Goal: Information Seeking & Learning: Learn about a topic

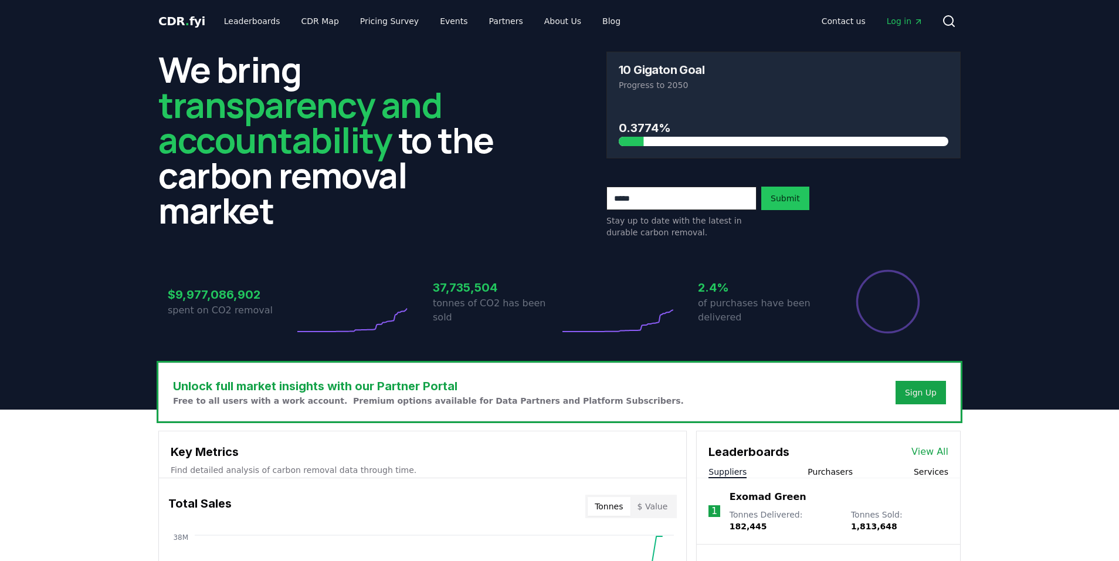
click at [272, 23] on link "Leaderboards" at bounding box center [252, 21] width 75 height 21
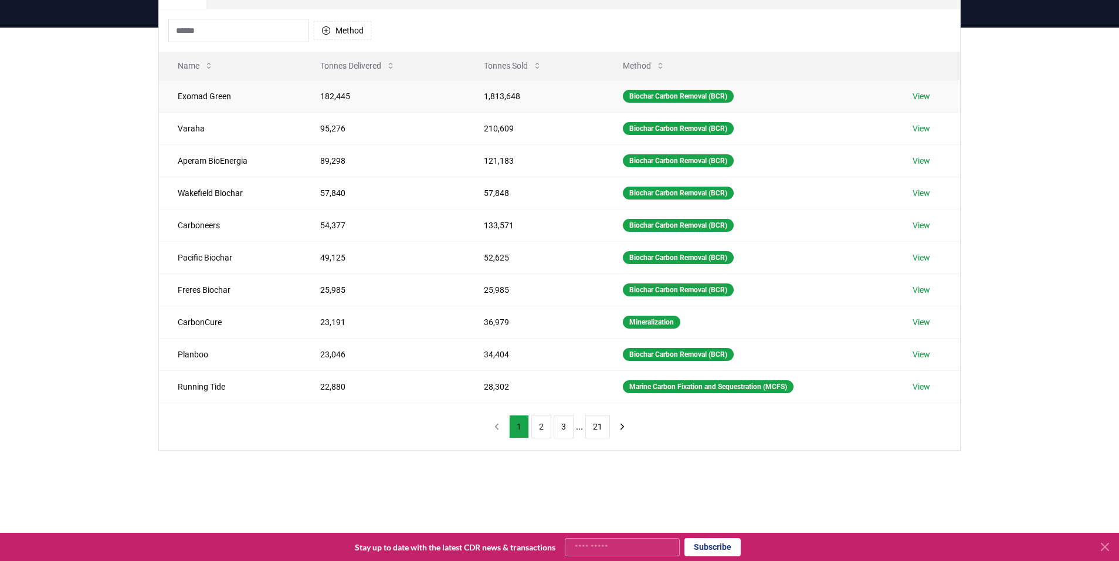
scroll to position [196, 0]
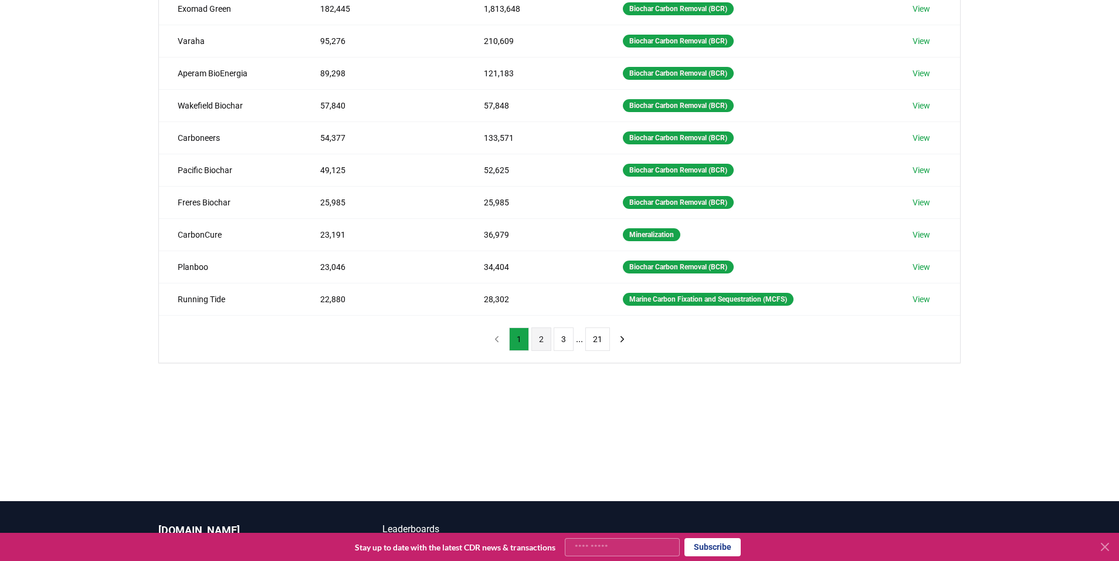
click at [544, 334] on button "2" at bounding box center [542, 338] width 20 height 23
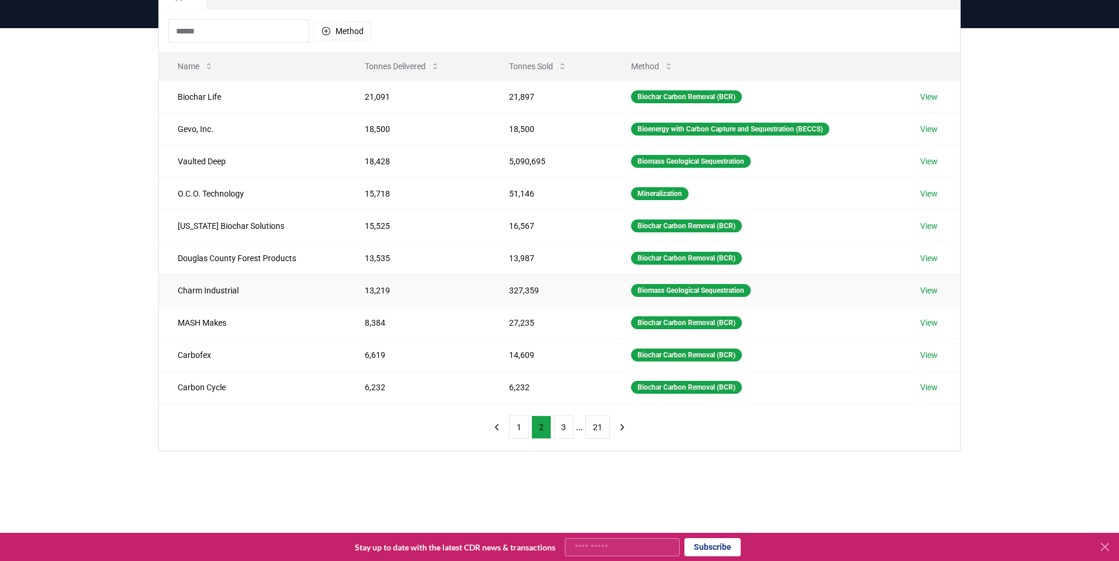
scroll to position [89, 0]
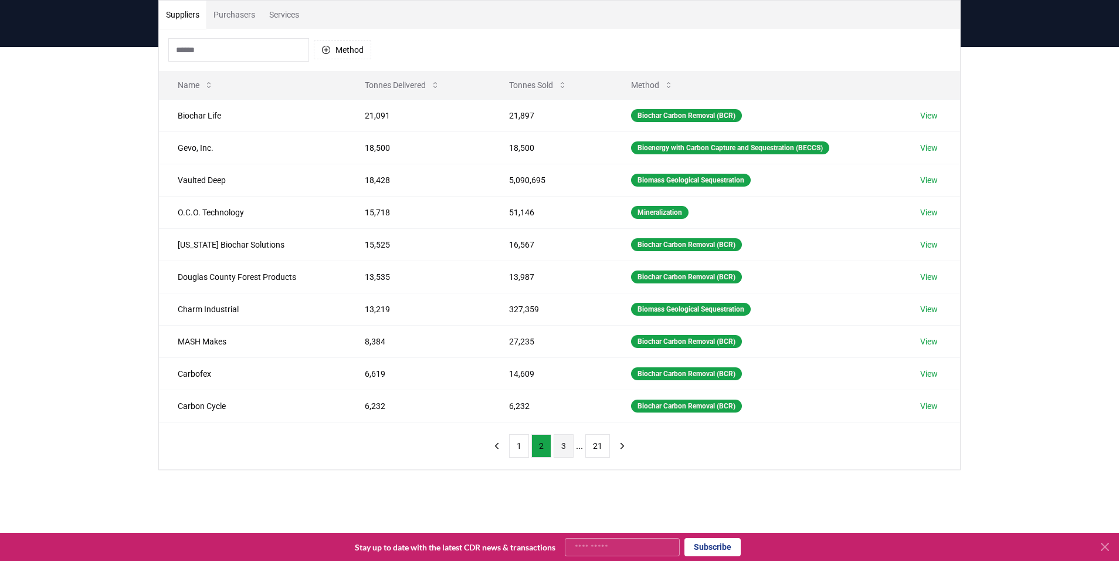
click at [569, 449] on button "3" at bounding box center [564, 445] width 20 height 23
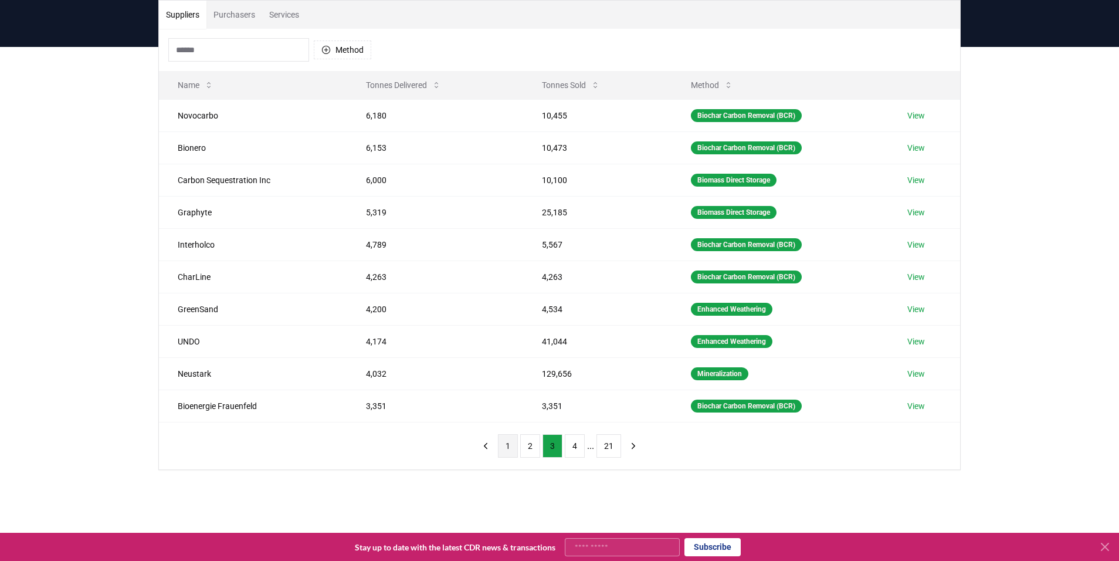
click at [506, 455] on button "1" at bounding box center [508, 445] width 20 height 23
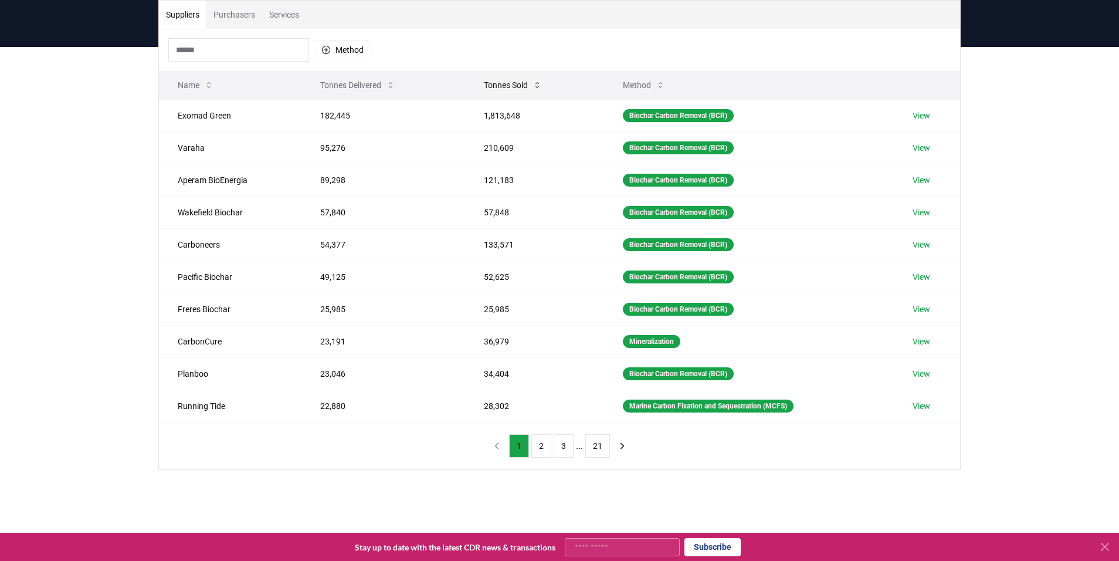
click at [512, 87] on button "Tonnes Sold" at bounding box center [513, 84] width 77 height 23
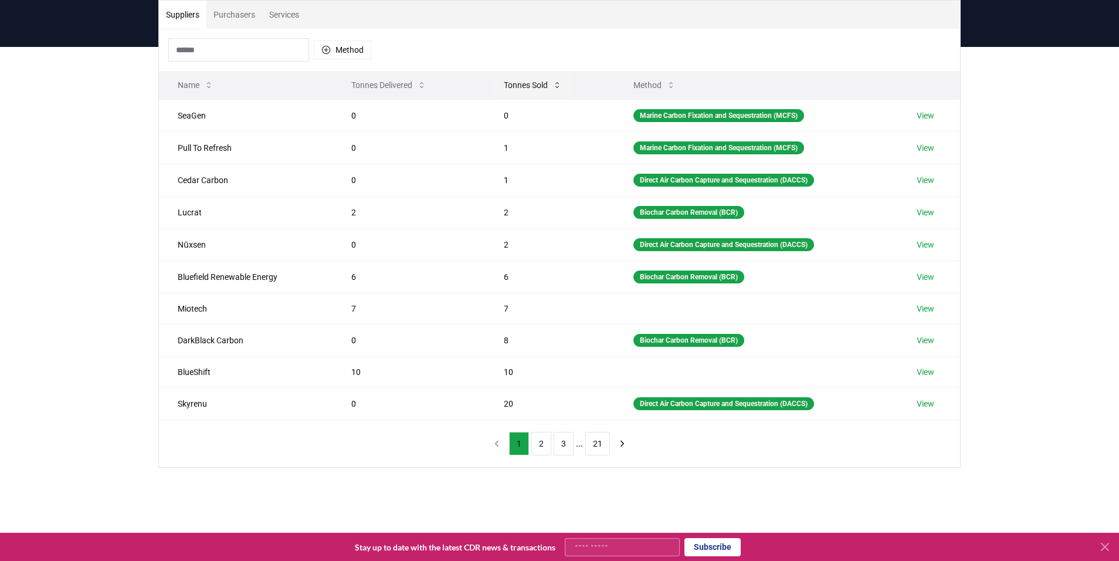
click at [512, 87] on button "Tonnes Sold" at bounding box center [533, 84] width 77 height 23
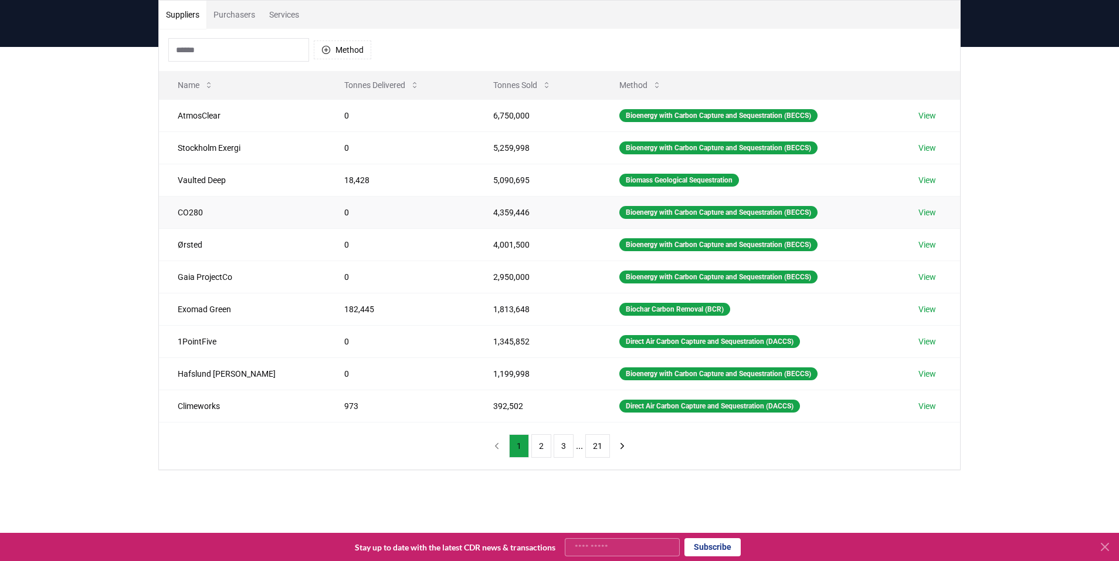
click at [210, 209] on td "CO280" at bounding box center [242, 212] width 167 height 32
click at [934, 210] on link "View" at bounding box center [928, 213] width 18 height 12
